Goal: Information Seeking & Learning: Find specific fact

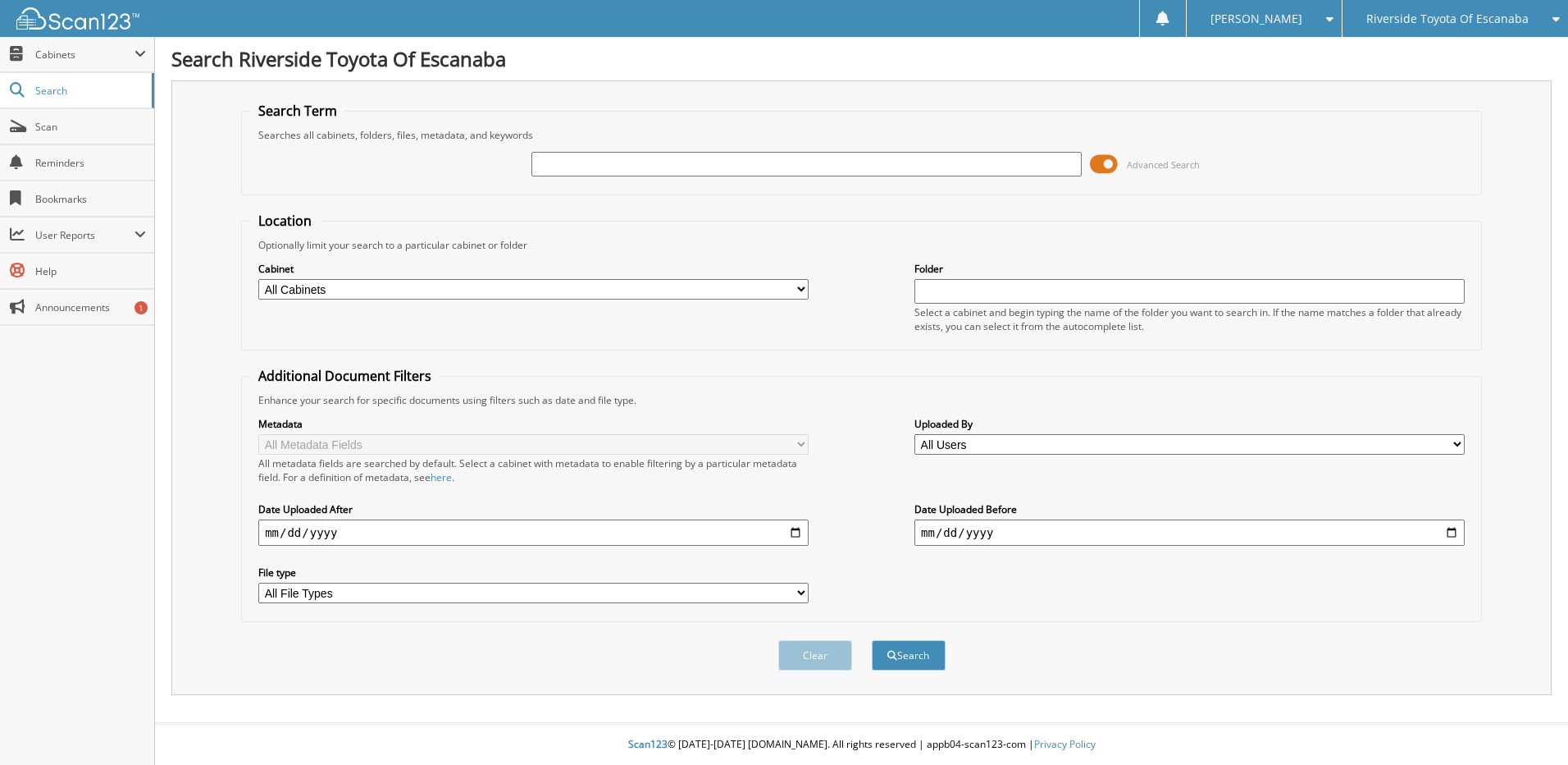
click at [557, 168] on input "text" at bounding box center [807, 164] width 550 height 25
type input "7063592"
click at [872, 640] on button "Search" at bounding box center [909, 655] width 74 height 30
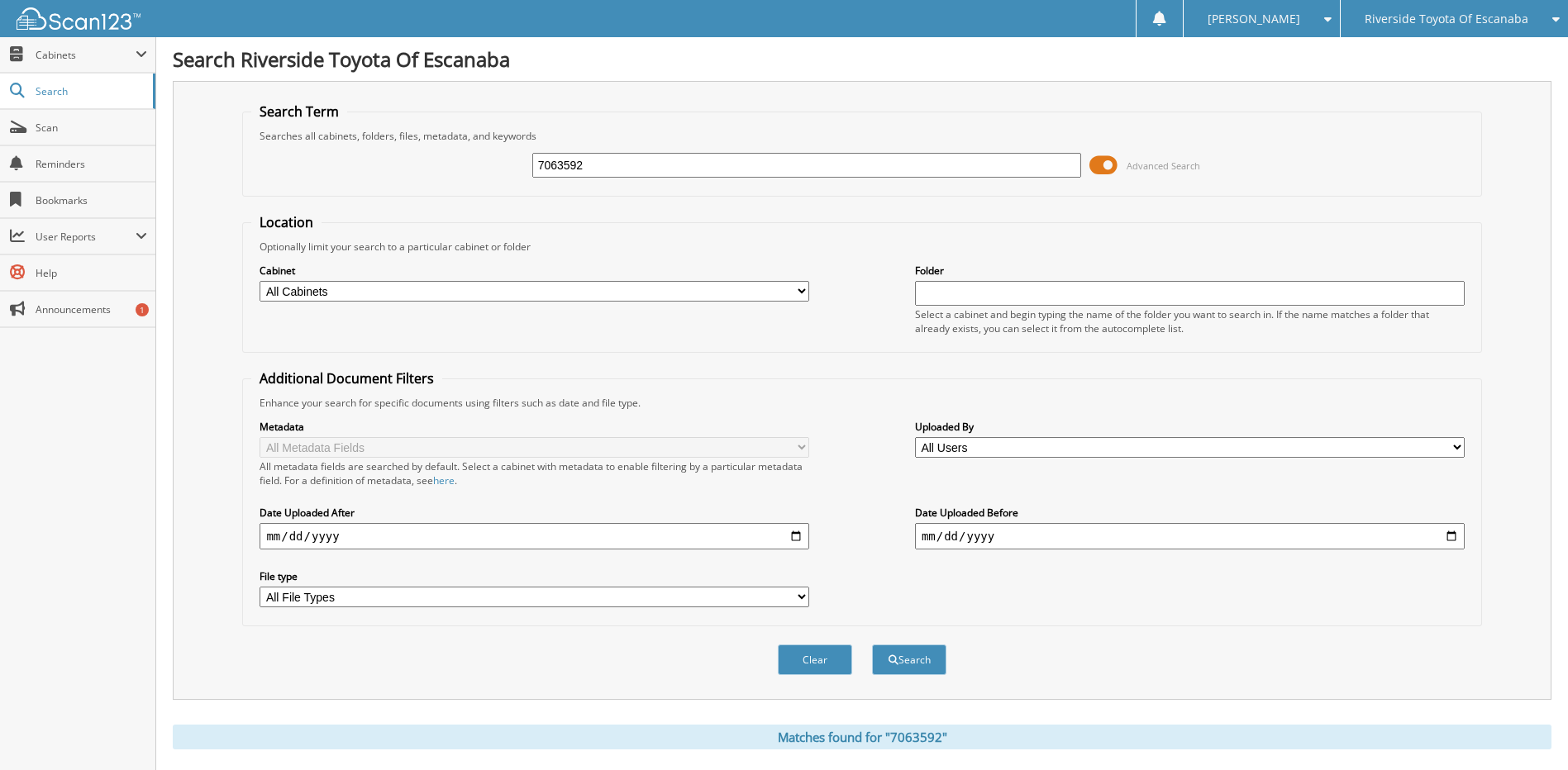
scroll to position [273, 0]
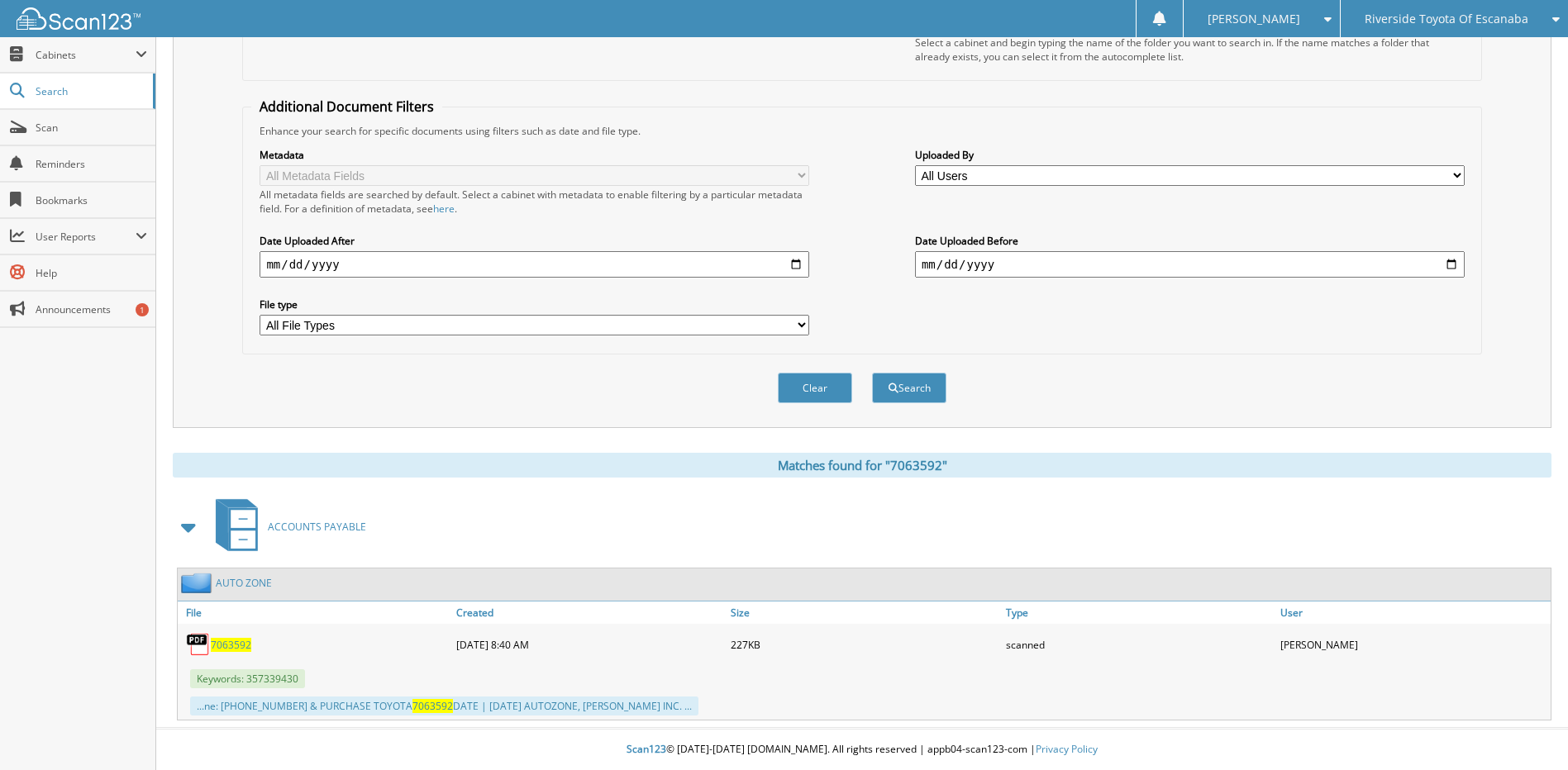
click at [228, 642] on span "7063592" at bounding box center [230, 645] width 41 height 14
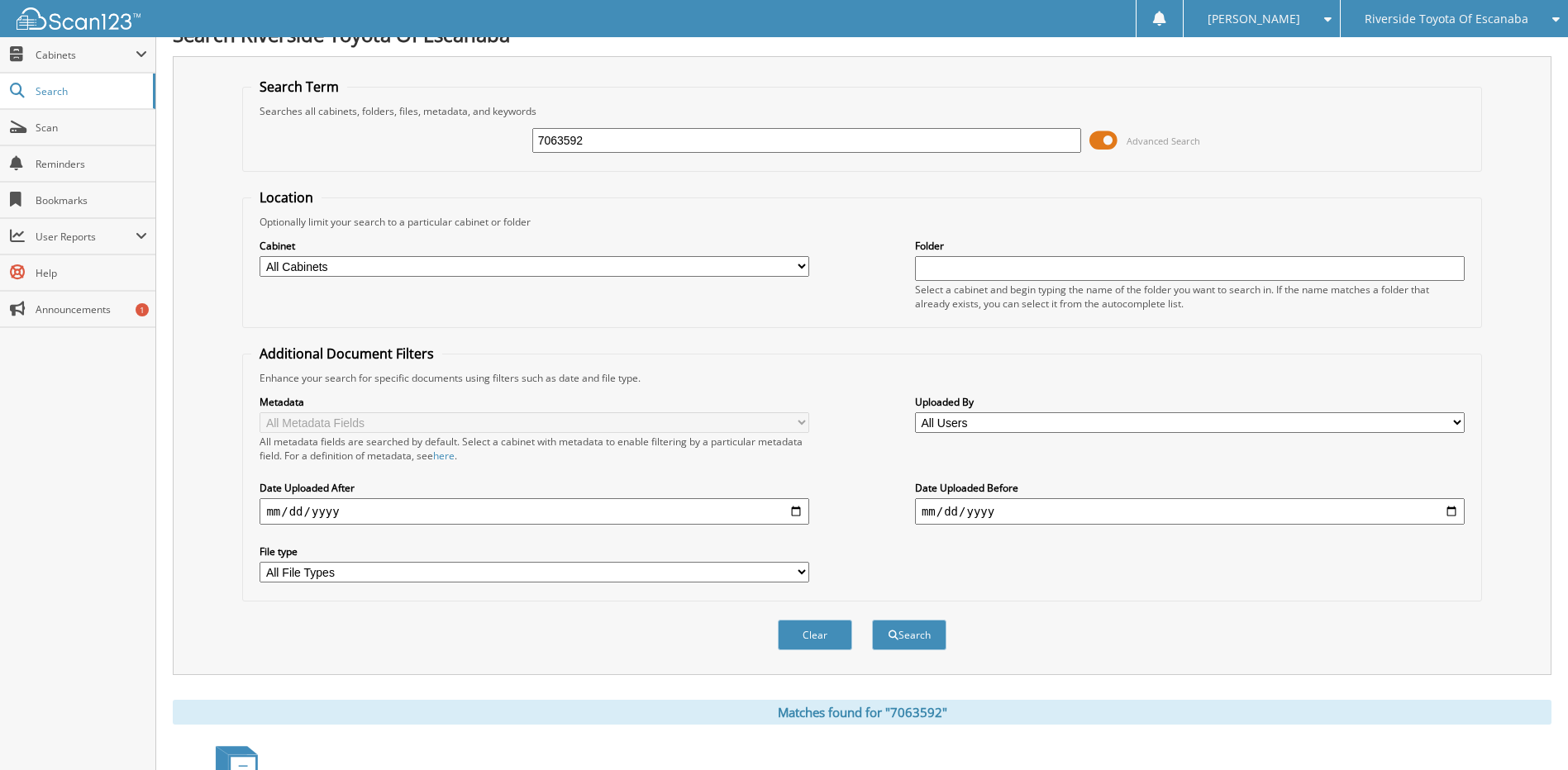
click at [600, 150] on input "7063592" at bounding box center [807, 140] width 550 height 25
click at [732, 143] on input "7063592" at bounding box center [807, 140] width 550 height 25
type input "7063591"
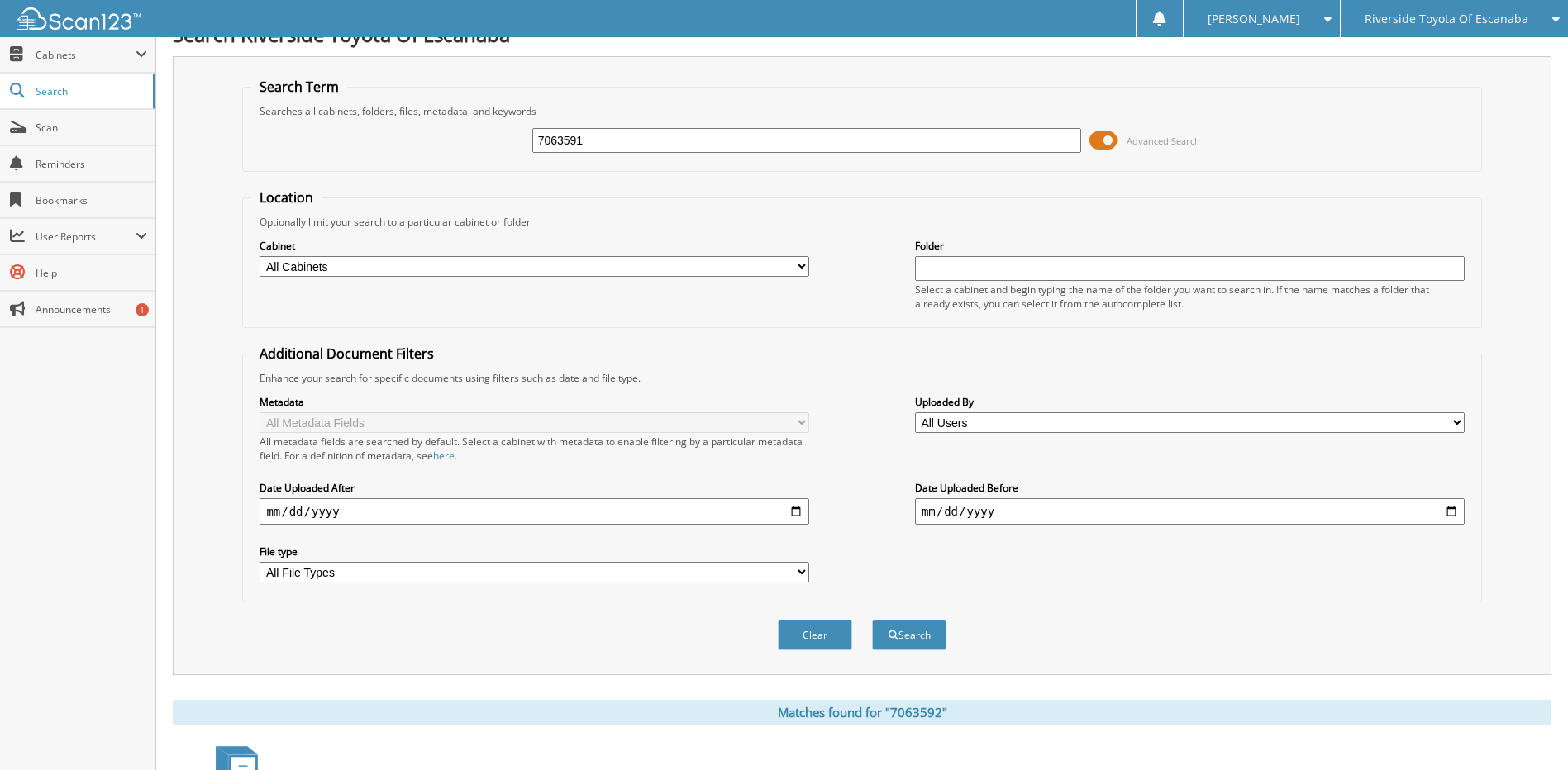
click at [872, 620] on button "Search" at bounding box center [909, 635] width 75 height 31
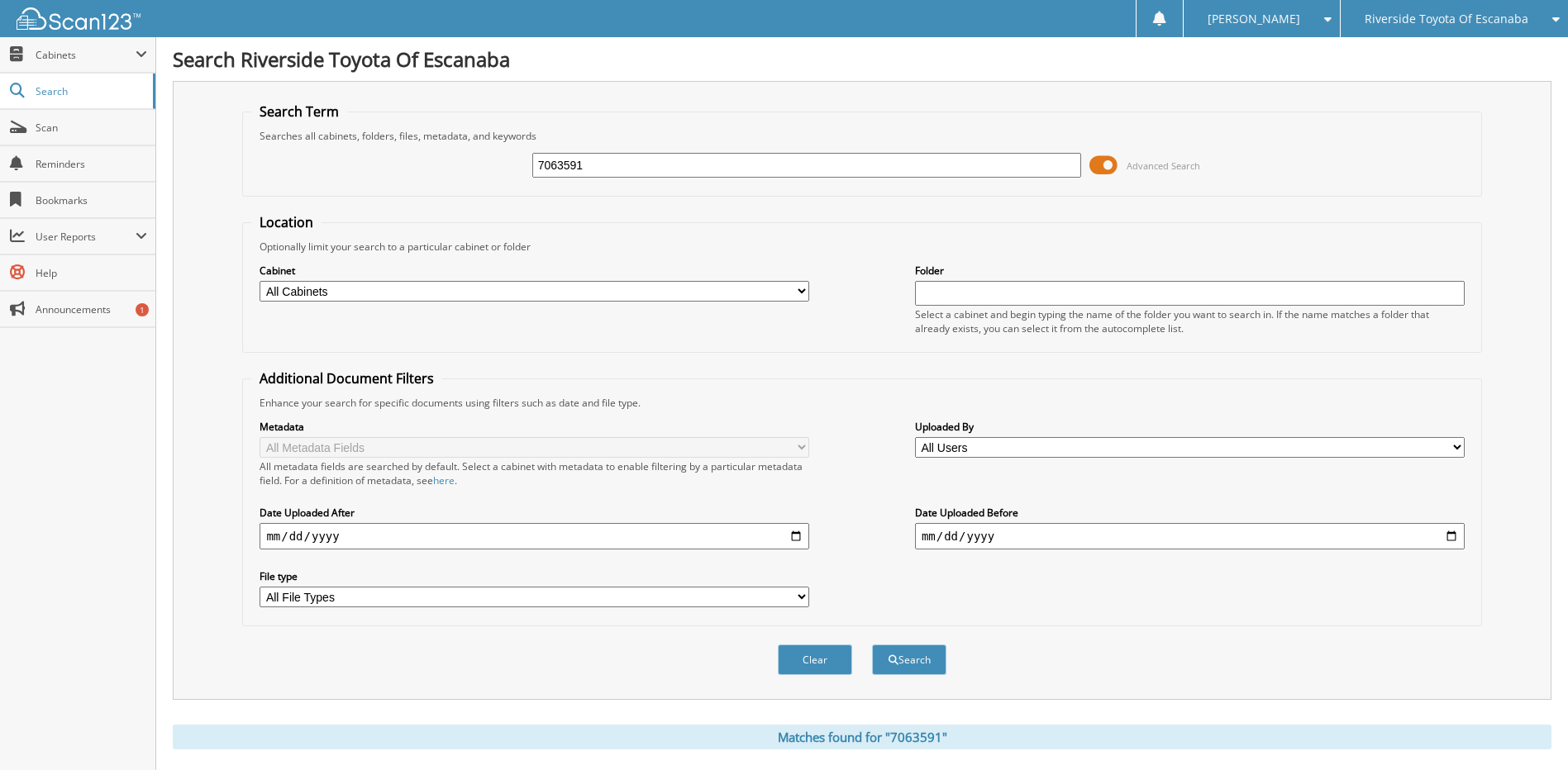
scroll to position [246, 0]
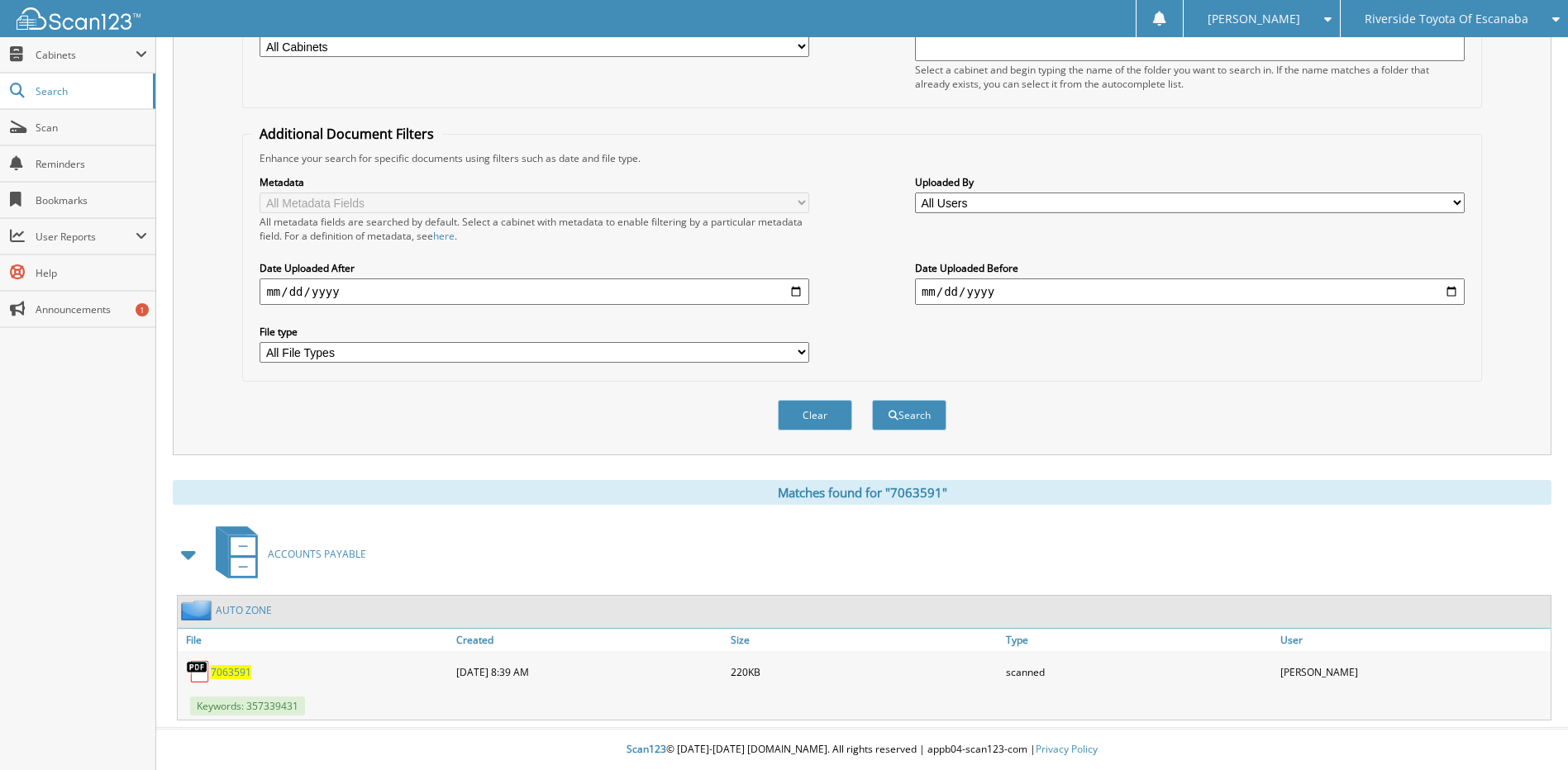
click at [228, 670] on span "7063591" at bounding box center [230, 672] width 41 height 14
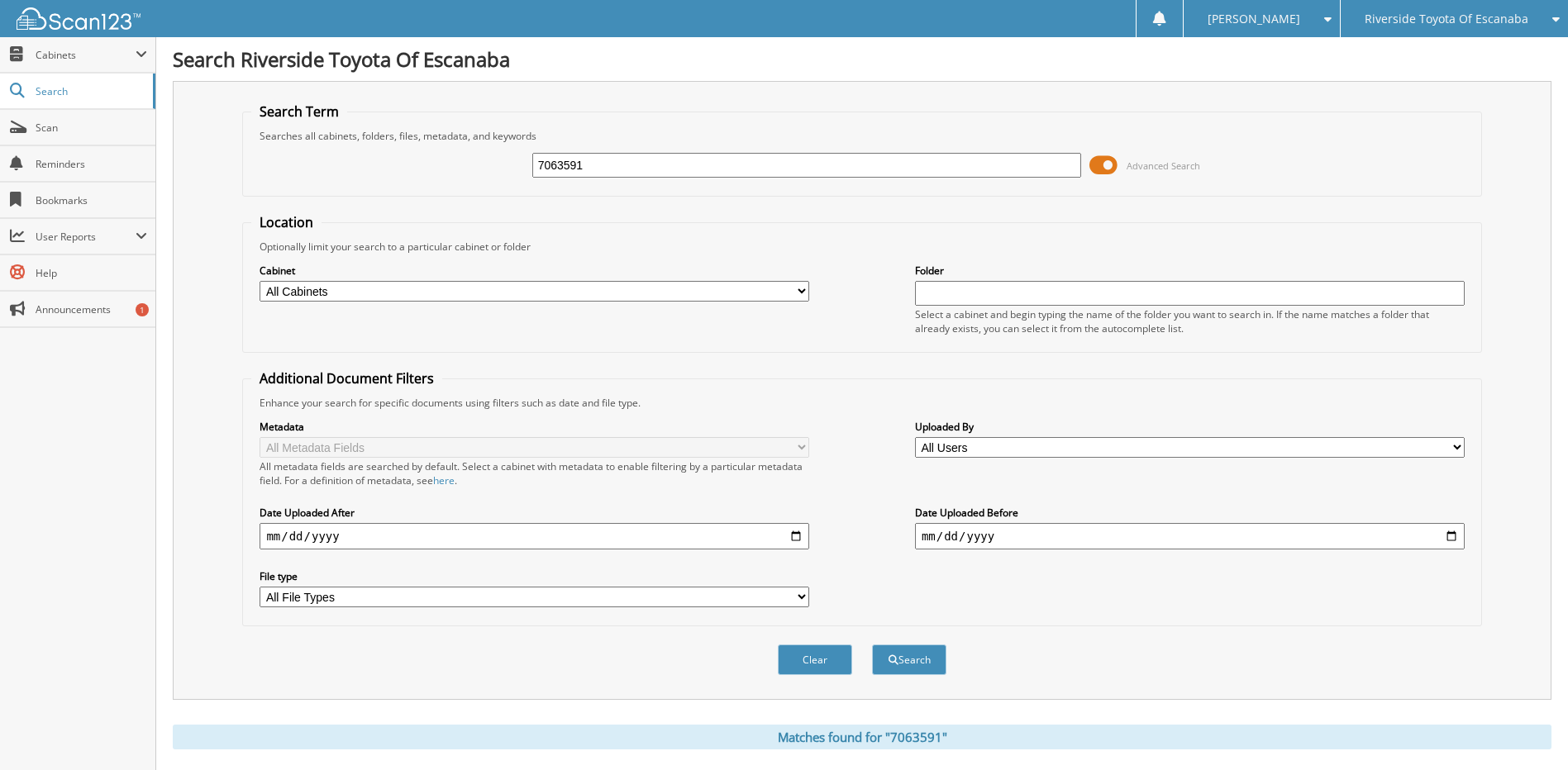
click at [590, 160] on input "7063591" at bounding box center [807, 166] width 550 height 25
click at [568, 173] on input "text" at bounding box center [807, 166] width 550 height 25
type input "7063576"
click at [872, 644] on button "Search" at bounding box center [909, 659] width 75 height 31
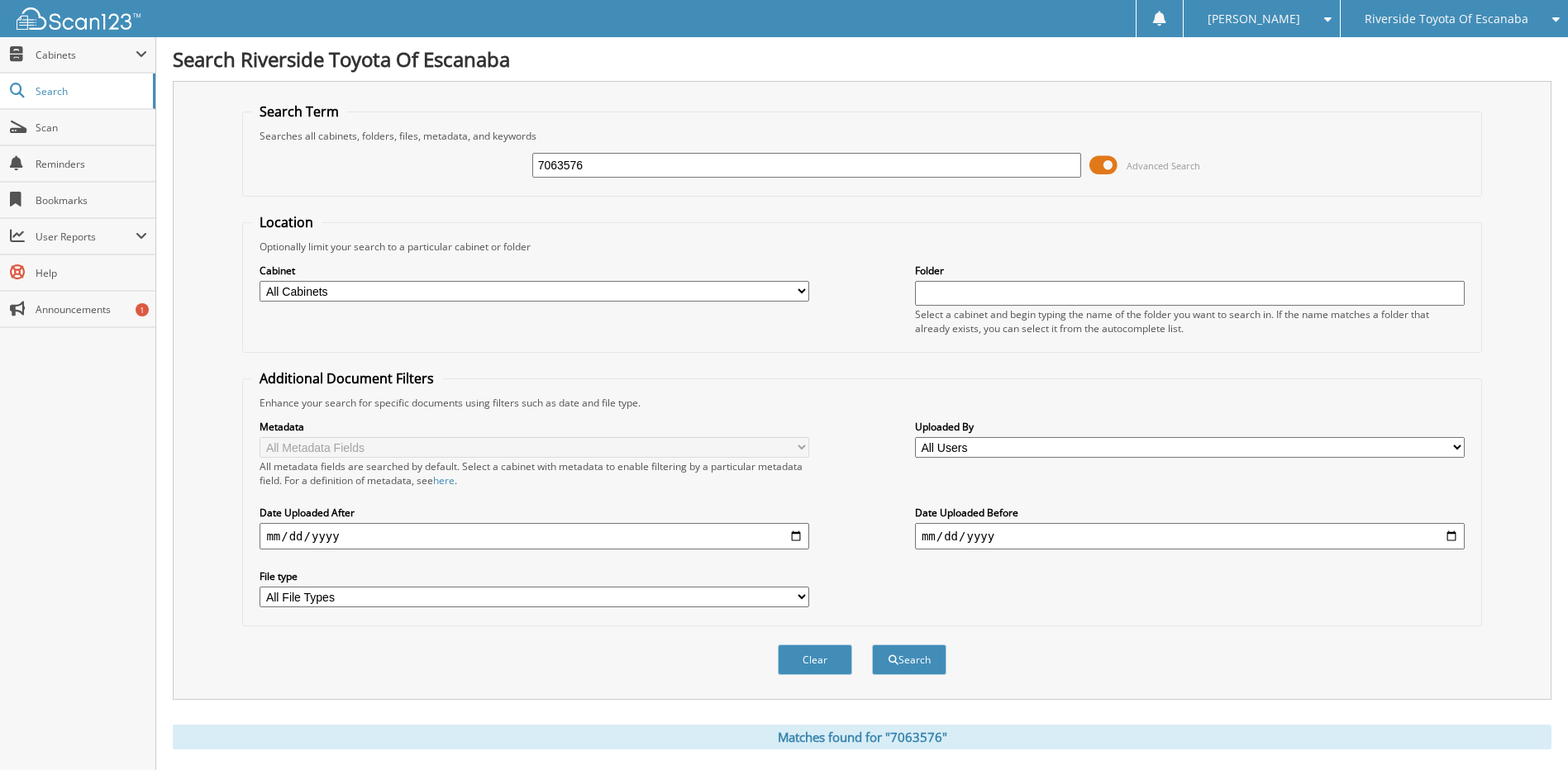
scroll to position [273, 0]
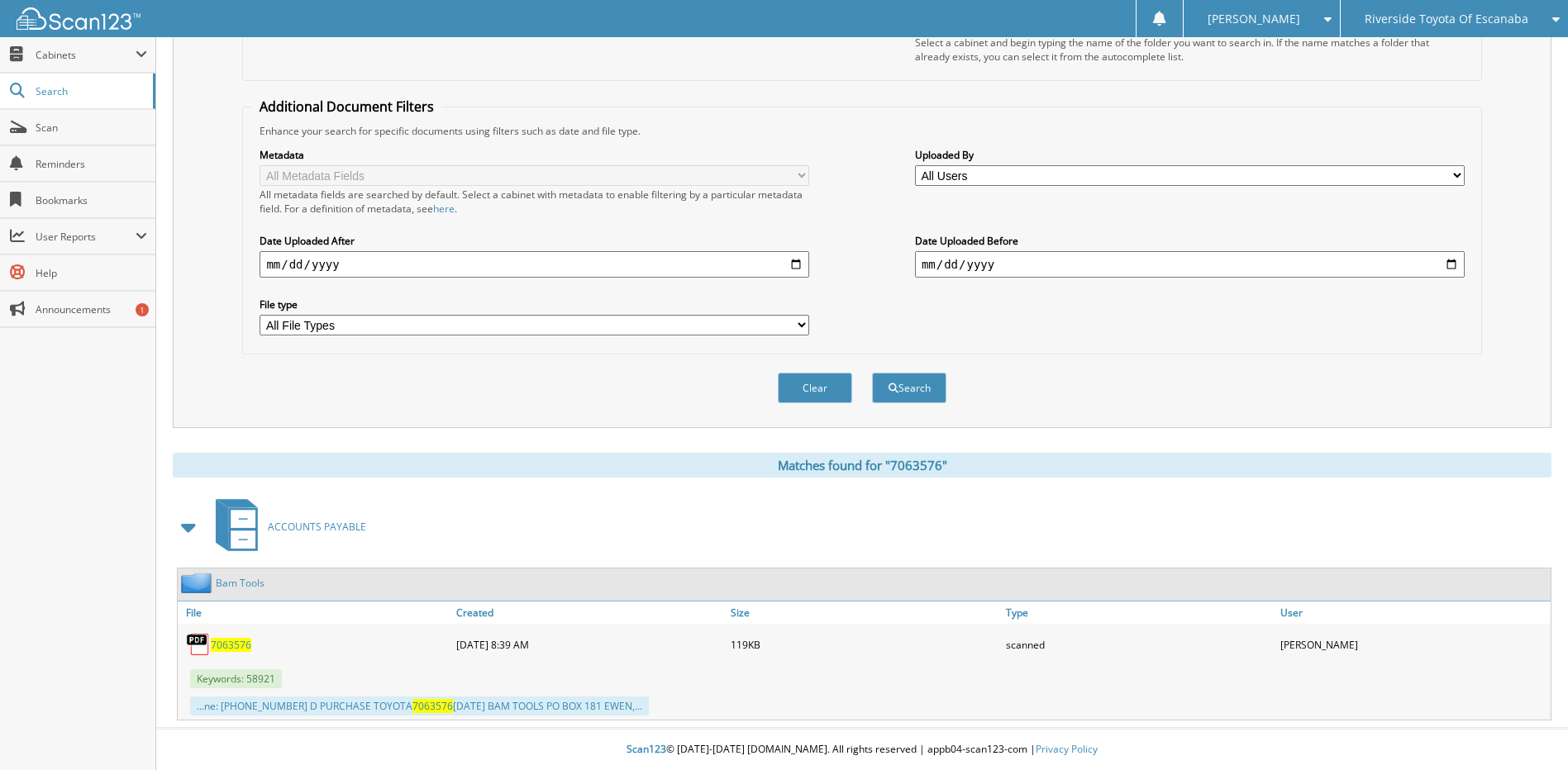
click at [230, 643] on span "7063576" at bounding box center [230, 645] width 41 height 14
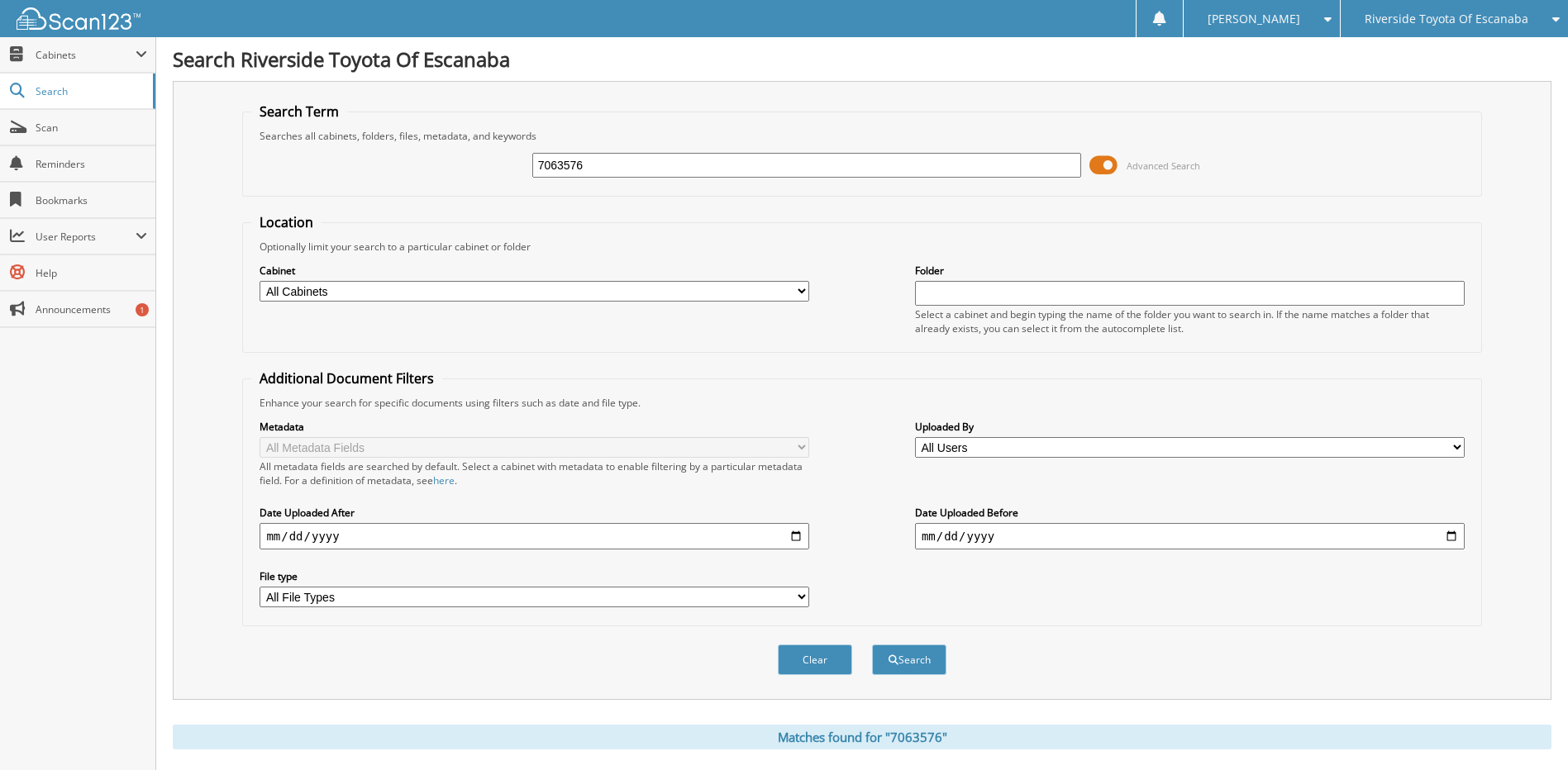
click at [671, 157] on input "7063576" at bounding box center [807, 166] width 550 height 25
click at [623, 171] on input "text" at bounding box center [807, 166] width 550 height 25
type input "7063670"
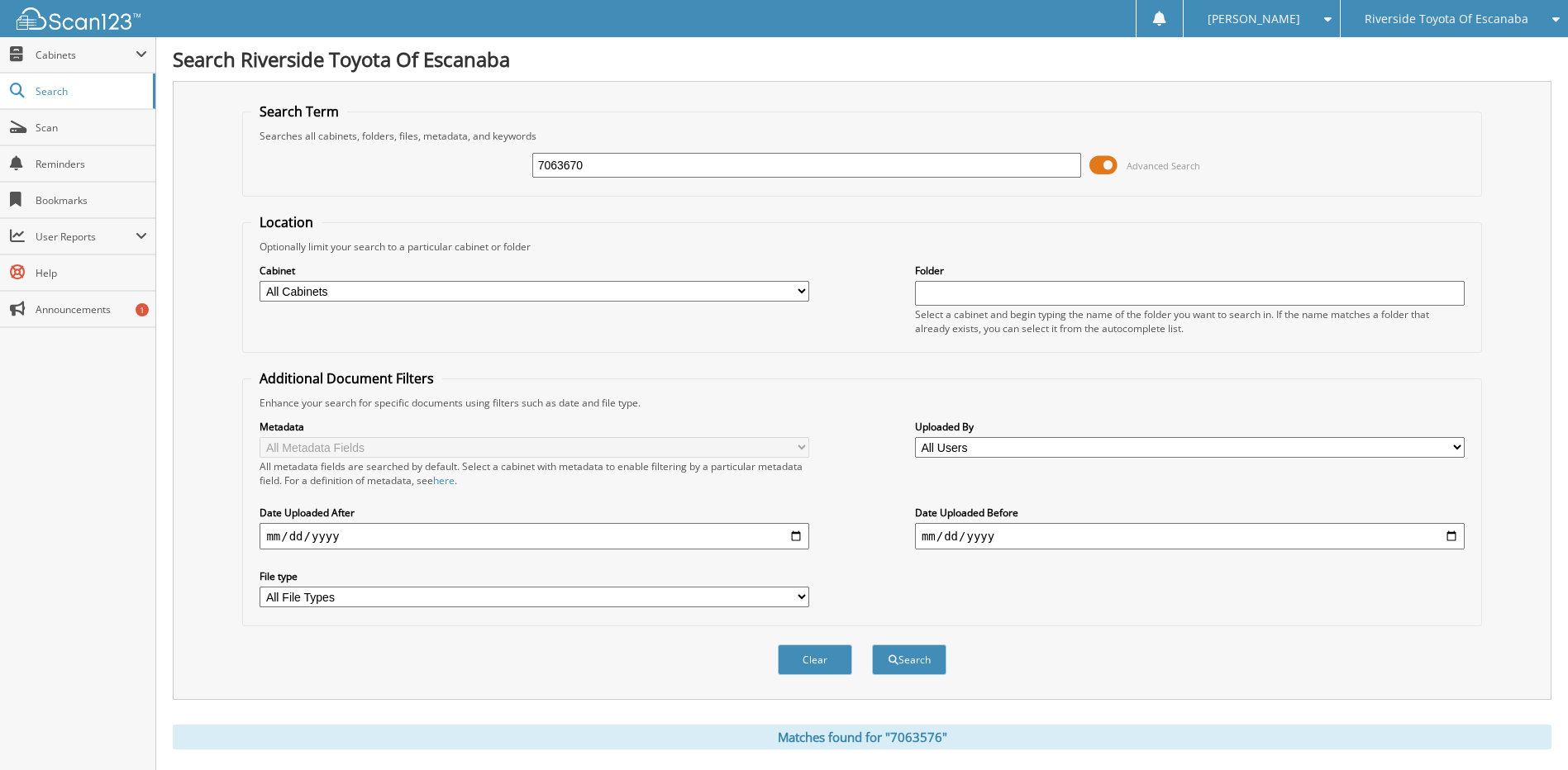
click at [872, 644] on button "Search" at bounding box center [909, 659] width 75 height 31
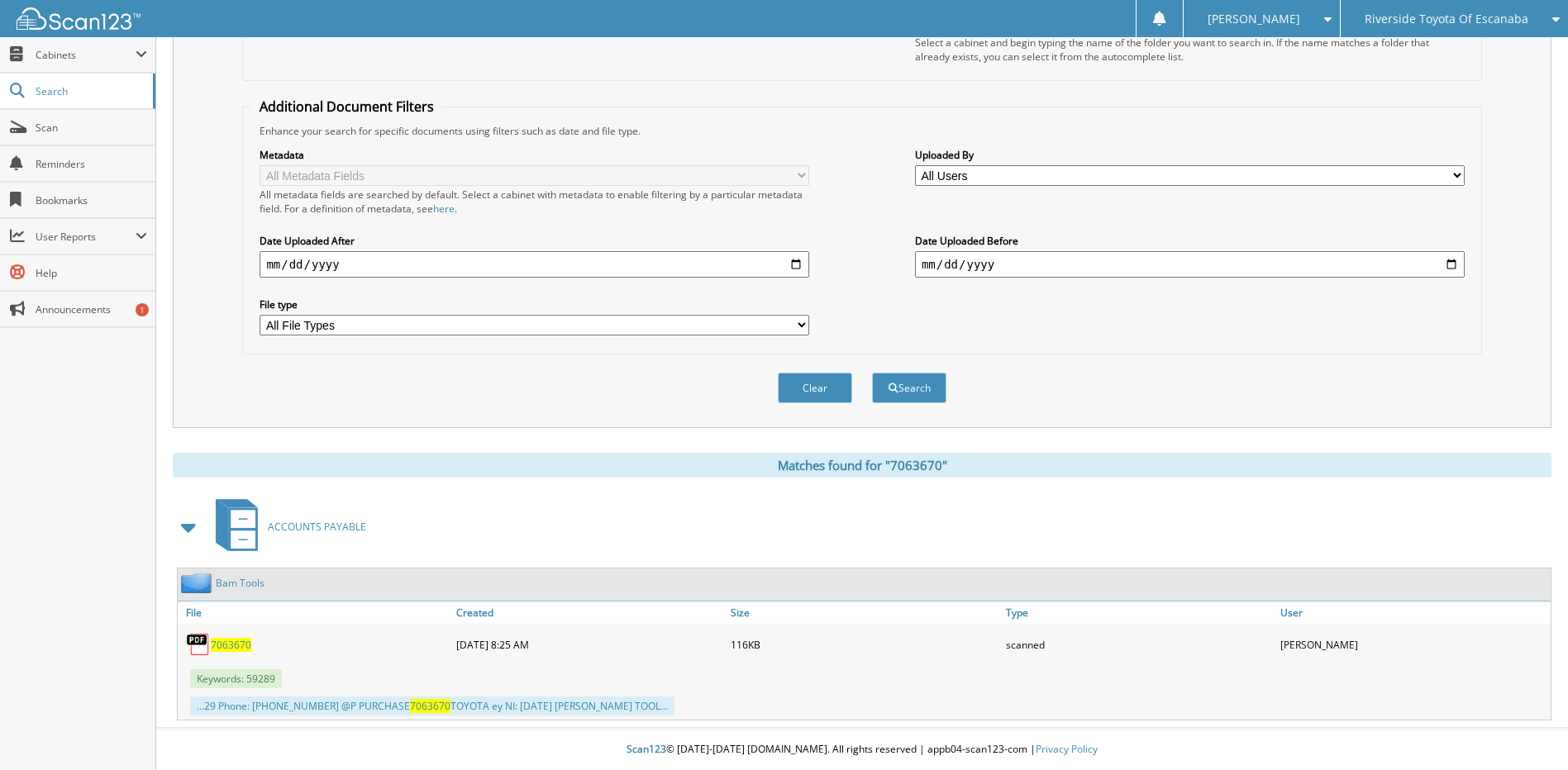
click at [222, 640] on span "7063670" at bounding box center [230, 645] width 41 height 14
